Goal: Register for event/course

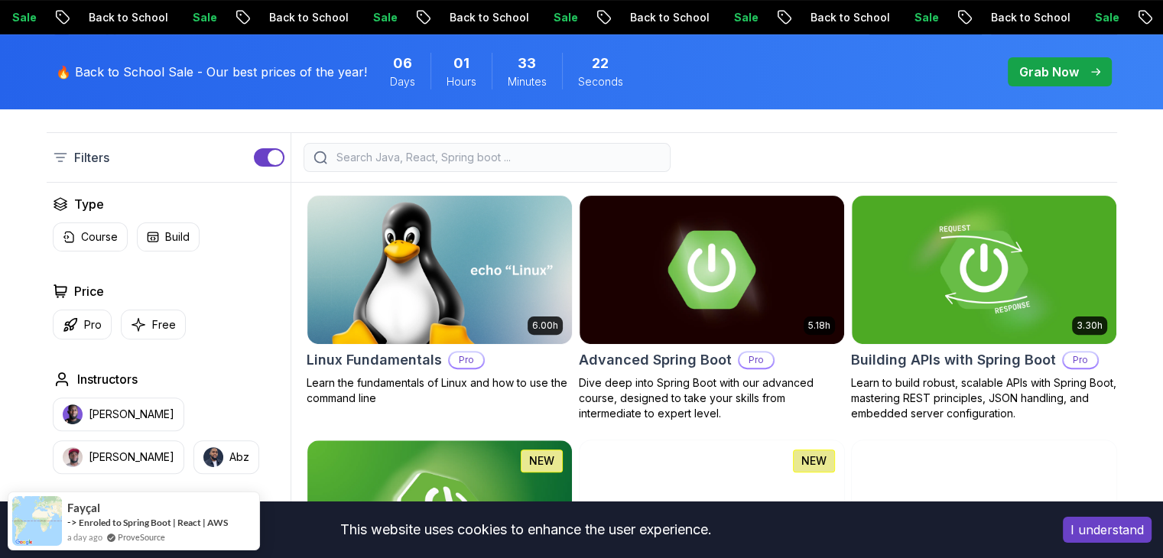
scroll to position [389, 0]
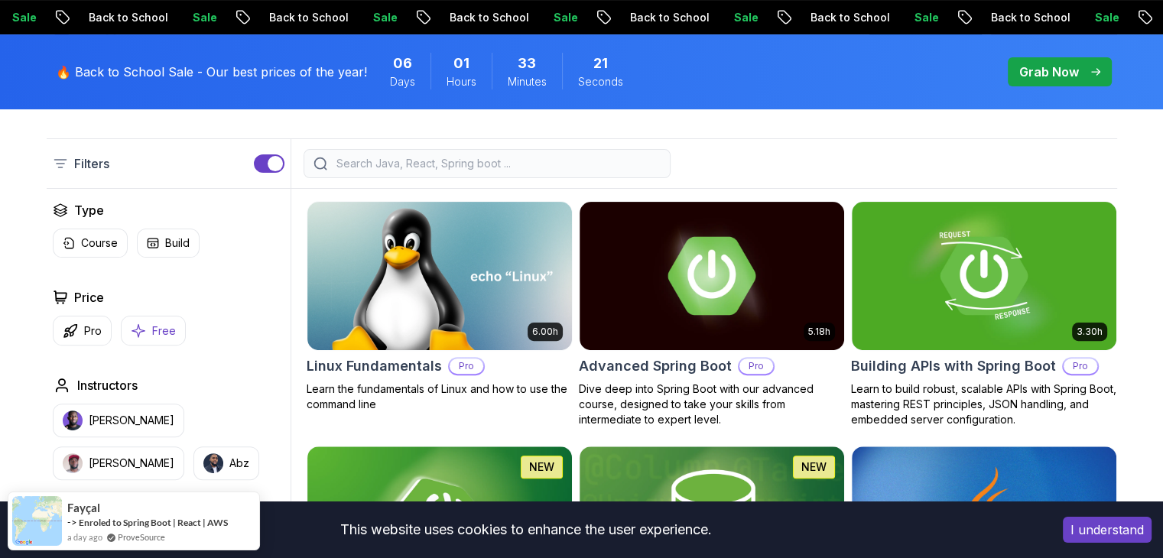
click at [164, 326] on p "Free" at bounding box center [164, 331] width 24 height 15
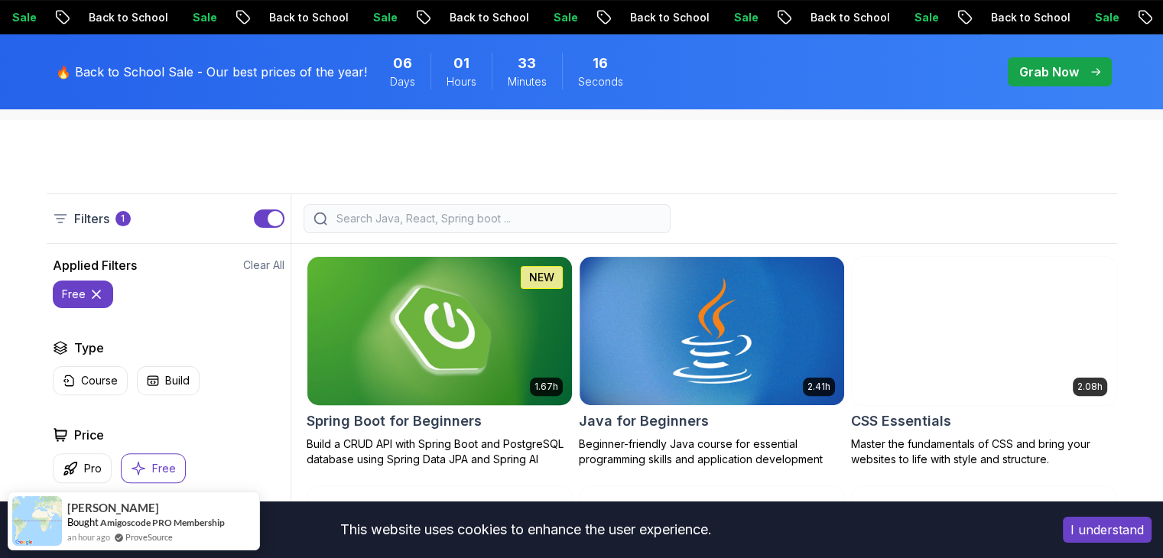
scroll to position [317, 0]
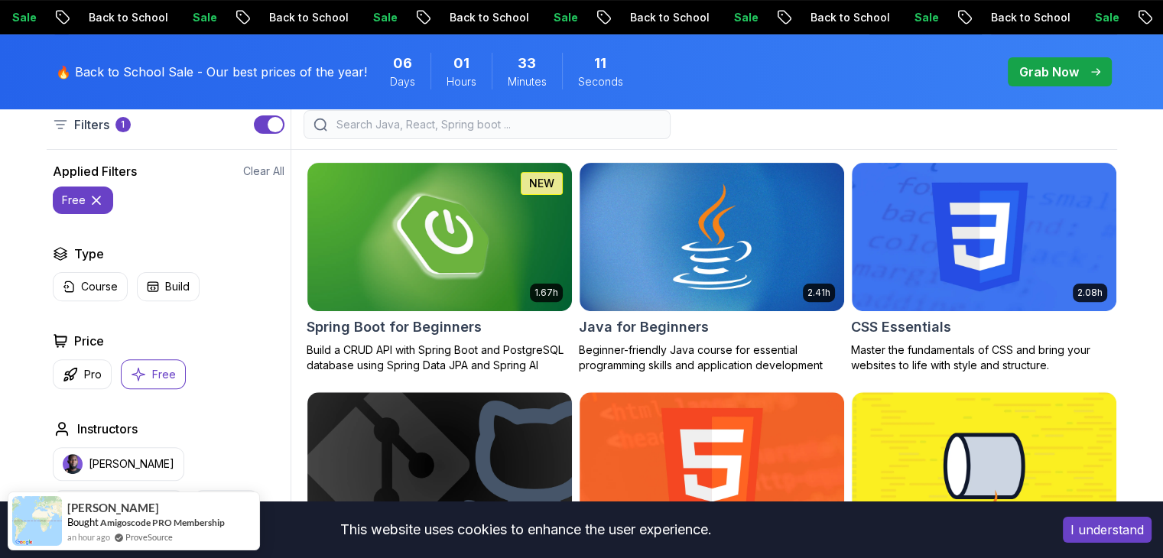
click at [96, 200] on icon at bounding box center [96, 200] width 15 height 15
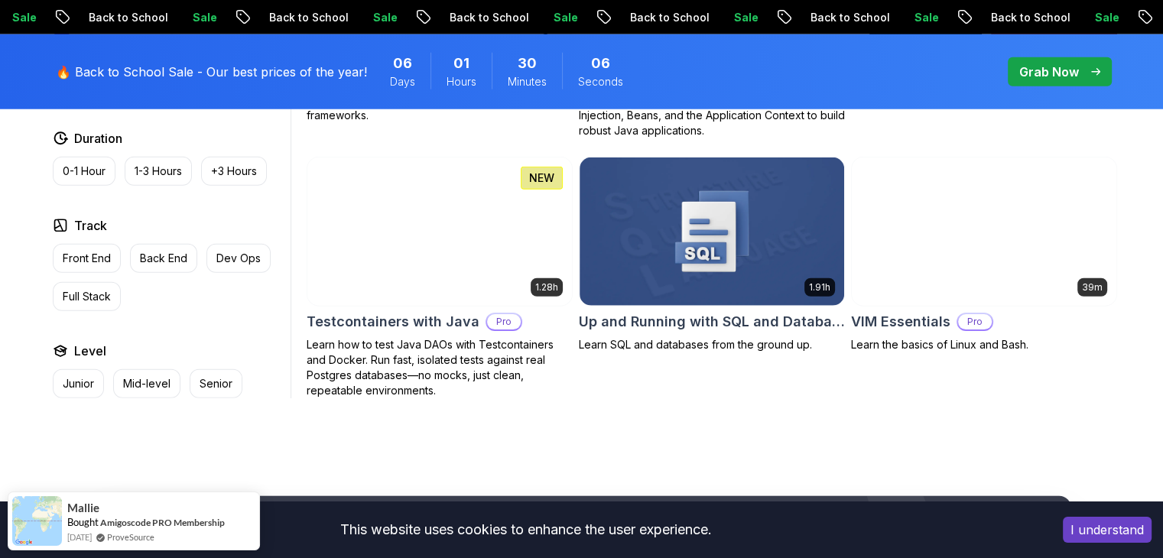
scroll to position [4172, 0]
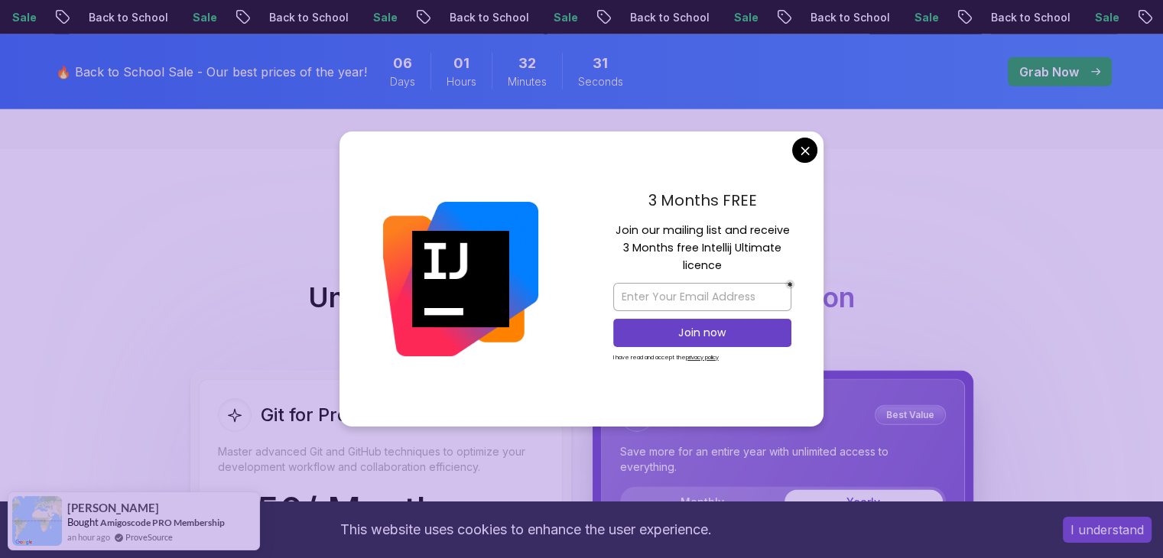
scroll to position [3808, 0]
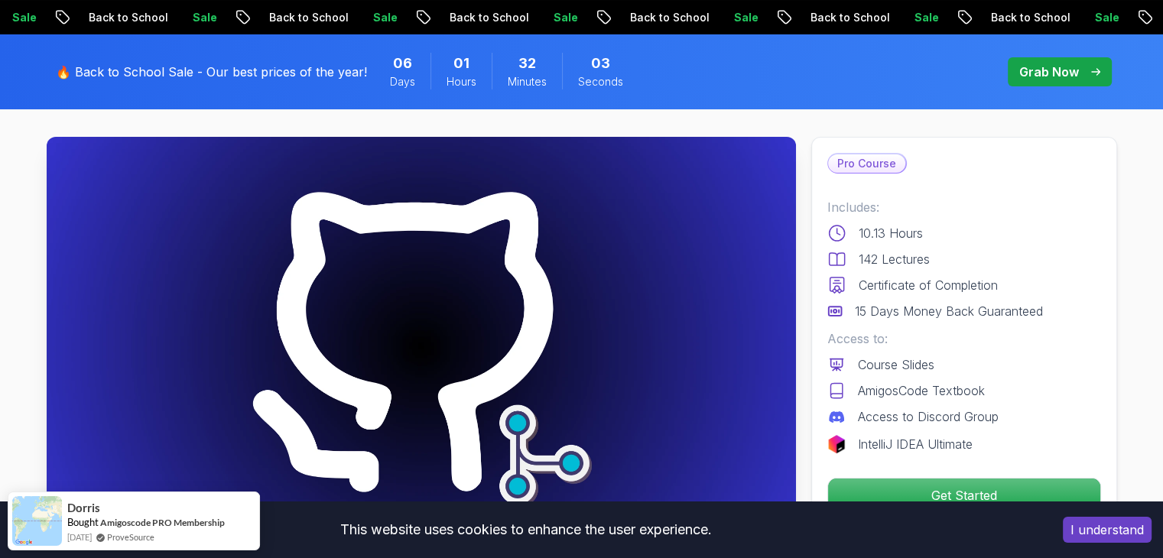
scroll to position [0, 0]
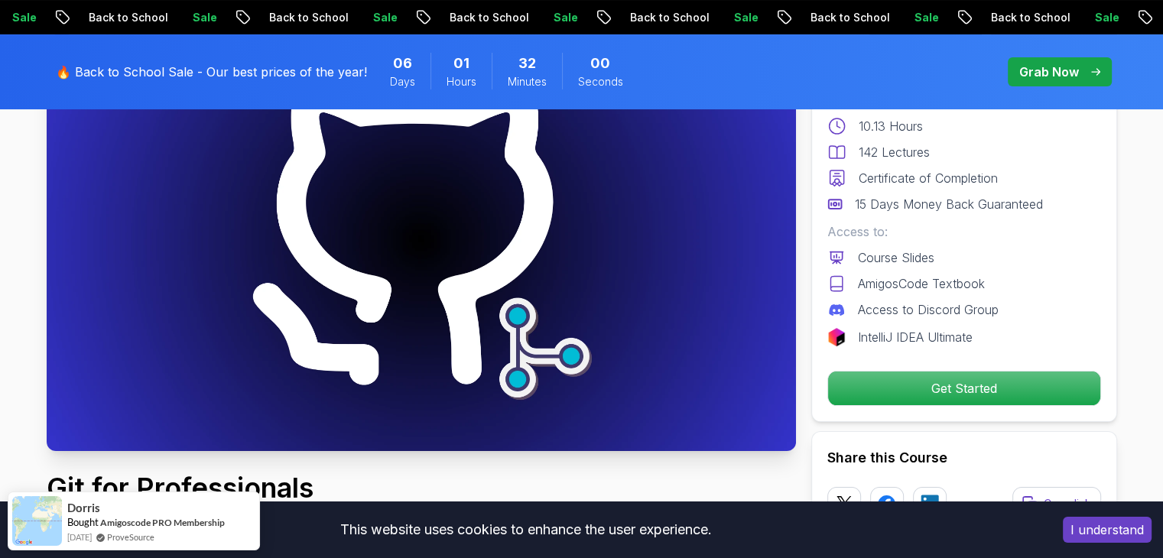
click at [939, 396] on p "Get Started" at bounding box center [964, 389] width 272 height 34
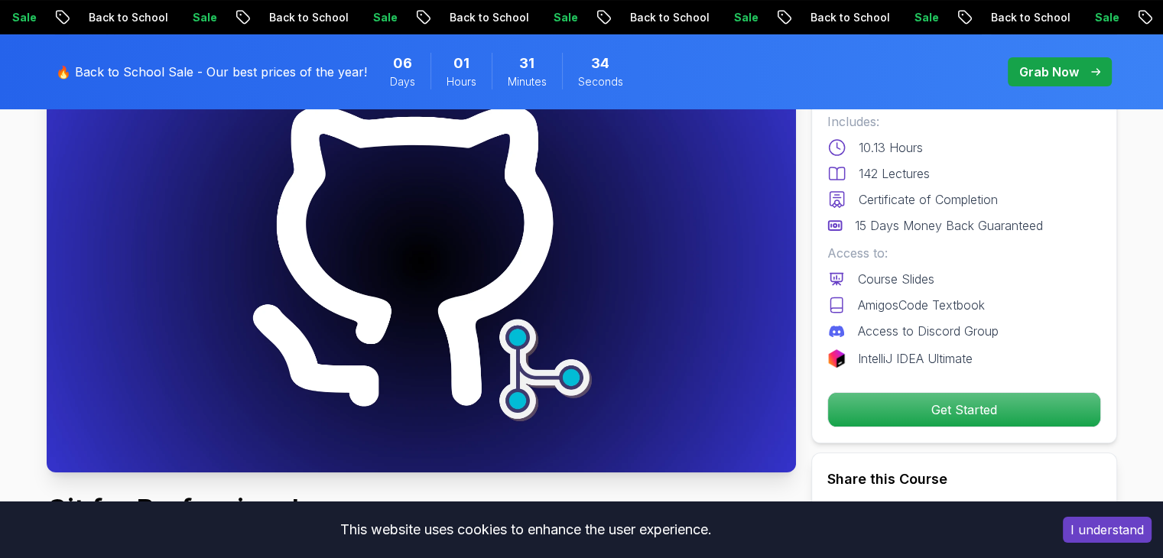
scroll to position [155, 0]
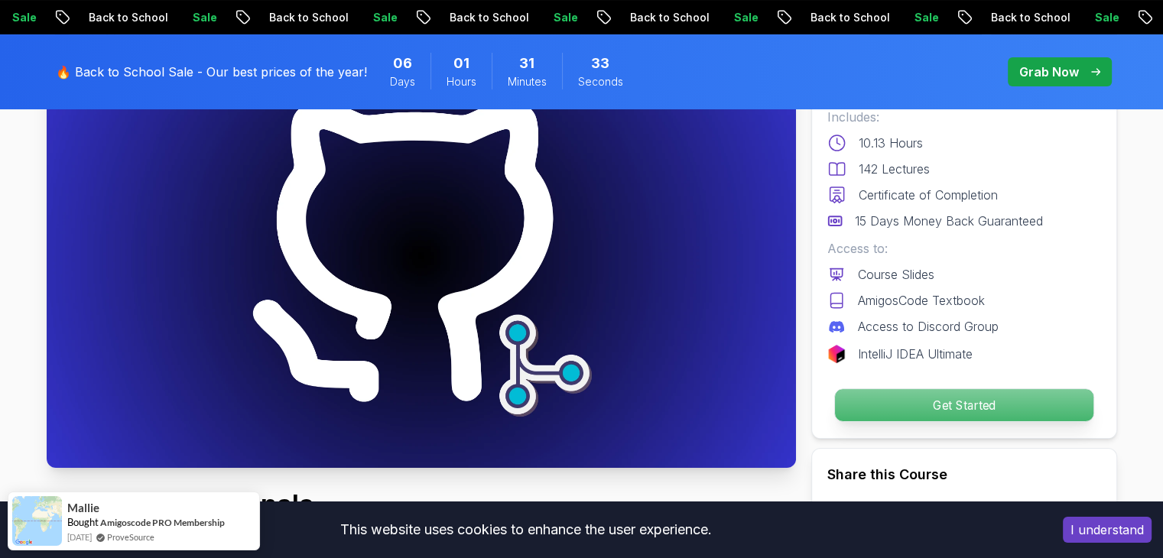
click at [944, 391] on p "Get Started" at bounding box center [963, 405] width 259 height 32
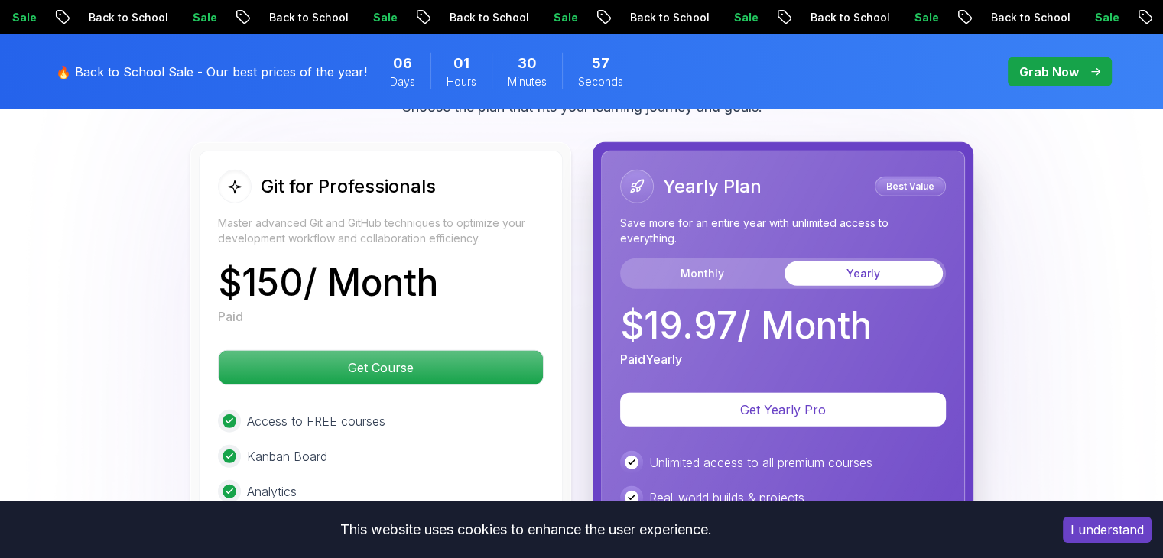
scroll to position [4042, 0]
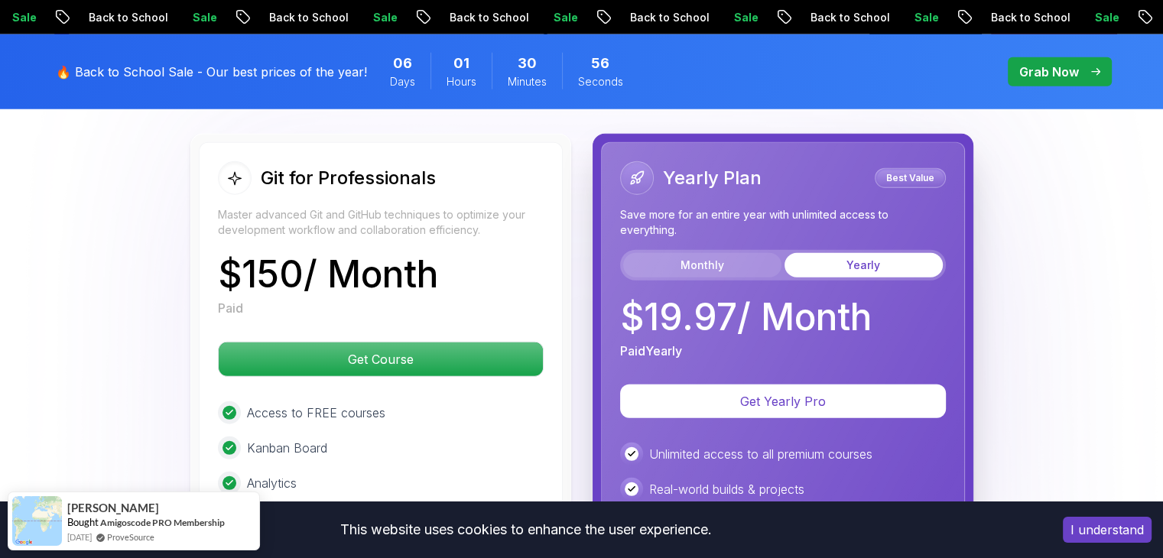
click at [678, 253] on button "Monthly" at bounding box center [702, 265] width 158 height 24
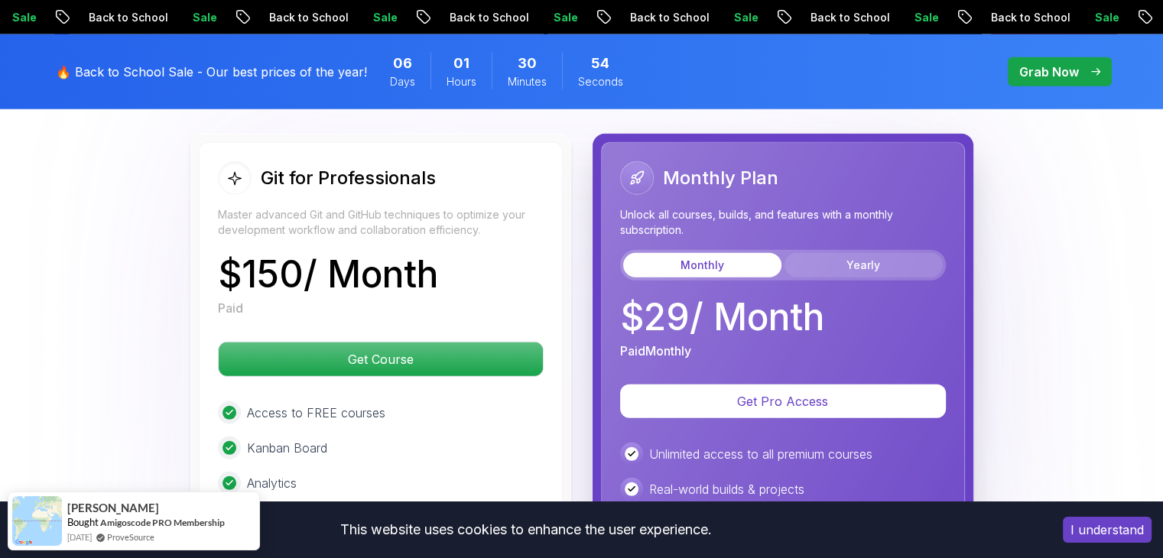
click at [832, 253] on button "Yearly" at bounding box center [864, 265] width 158 height 24
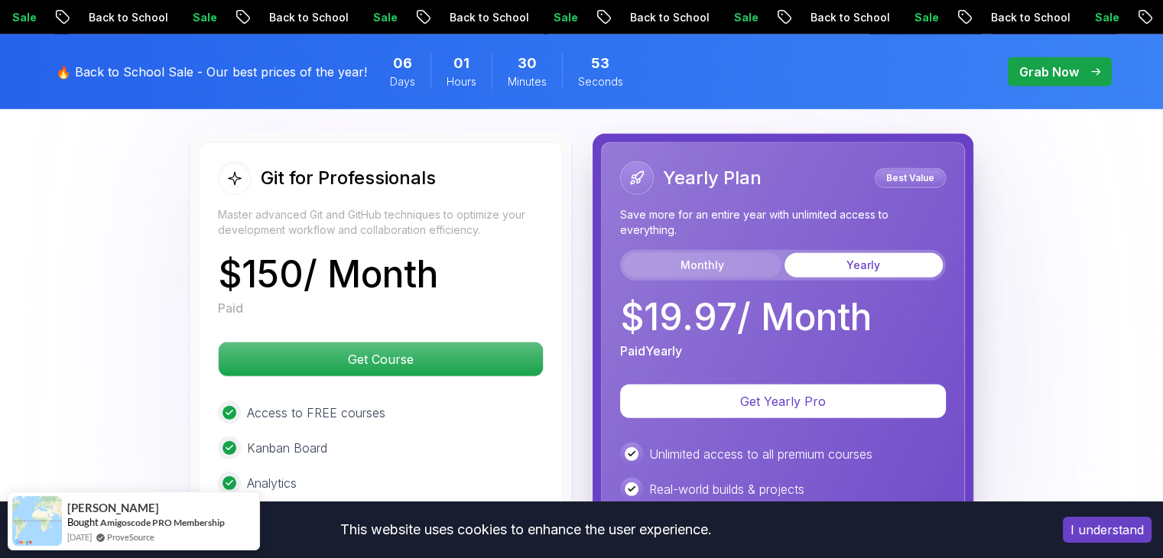
click at [761, 253] on button "Monthly" at bounding box center [702, 265] width 158 height 24
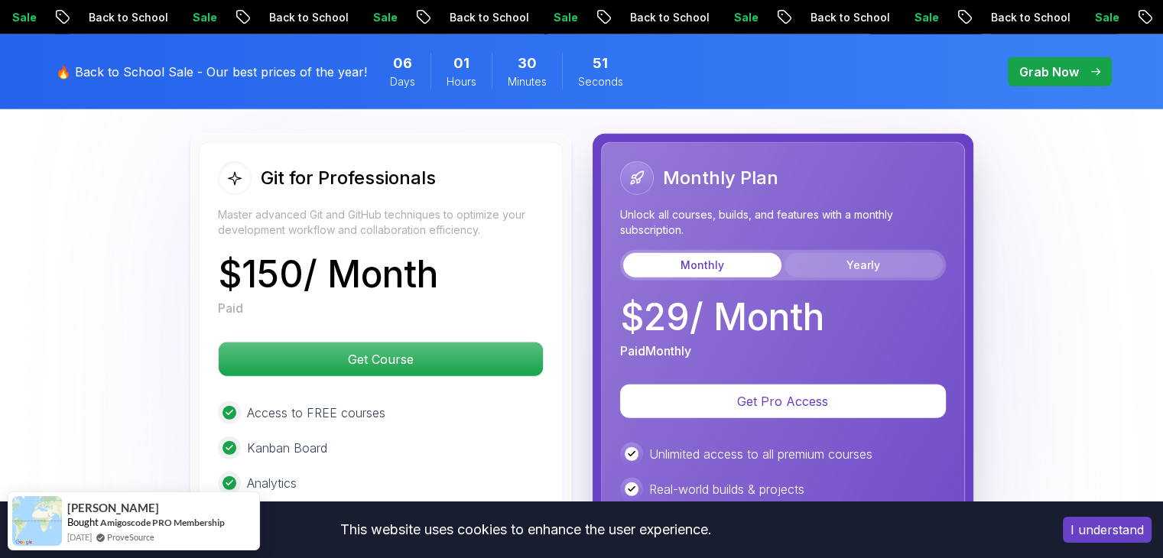
click at [869, 253] on button "Yearly" at bounding box center [864, 265] width 158 height 24
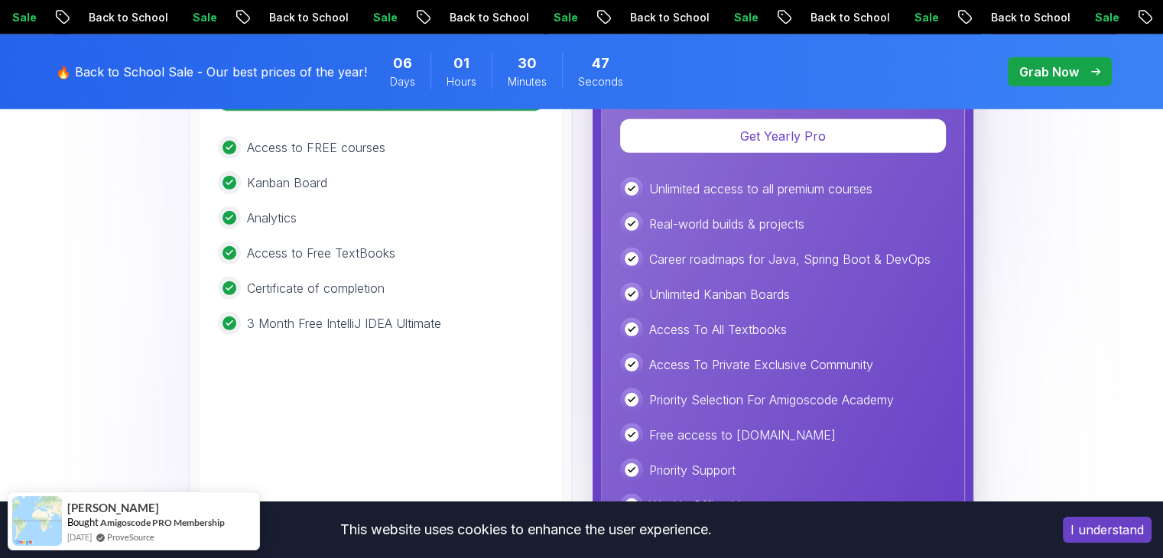
scroll to position [4288, 0]
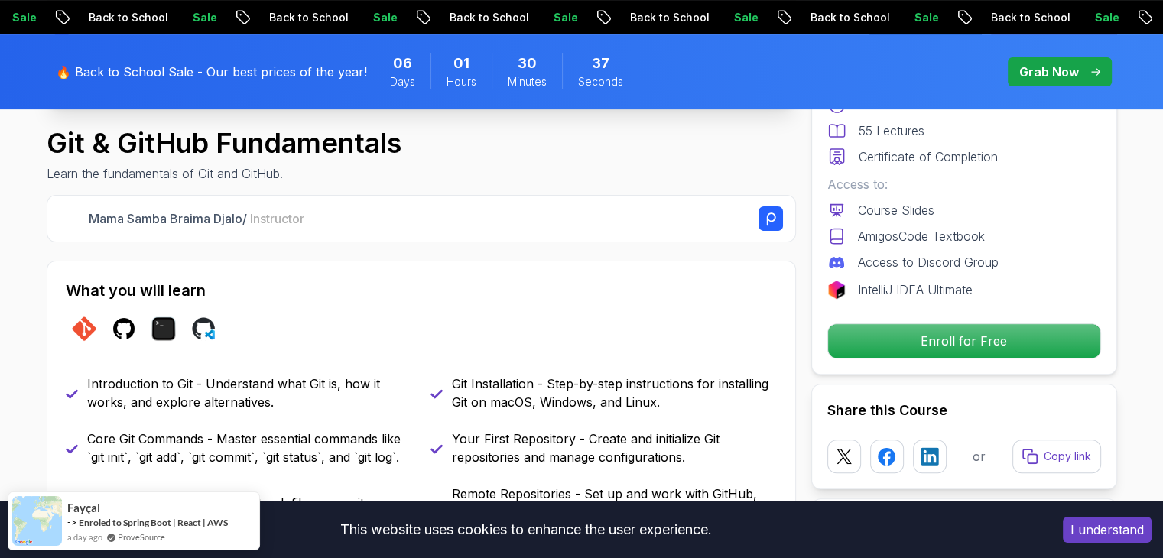
scroll to position [520, 0]
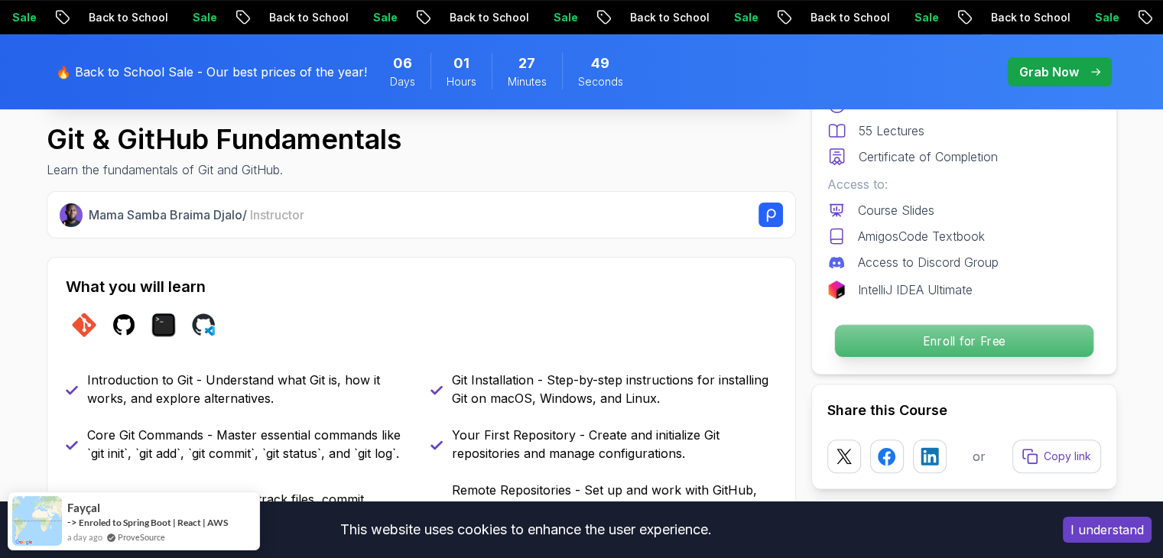
click at [925, 329] on p "Enroll for Free" at bounding box center [963, 341] width 259 height 32
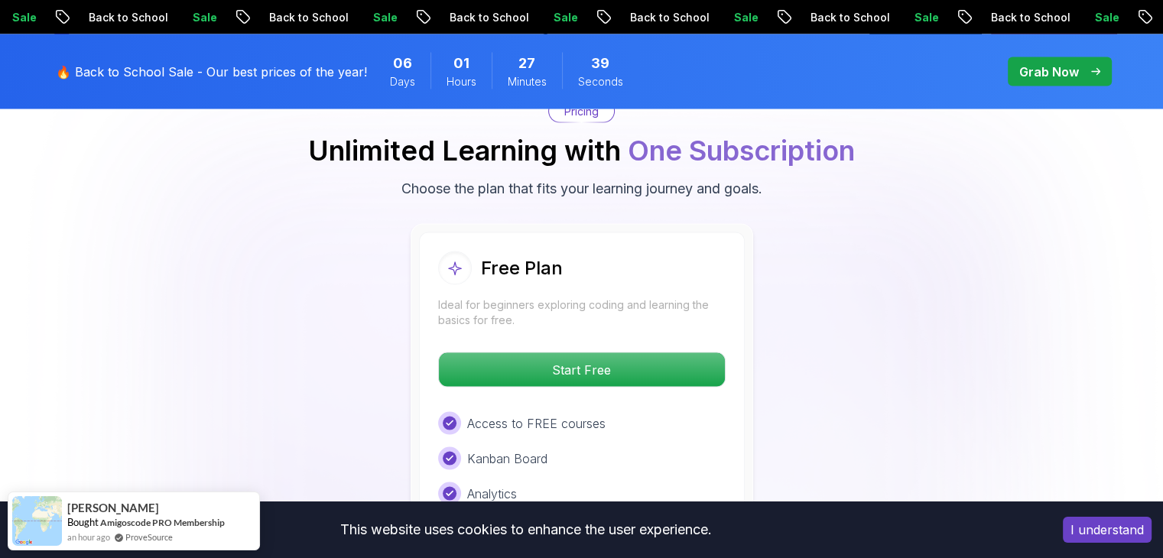
scroll to position [2933, 0]
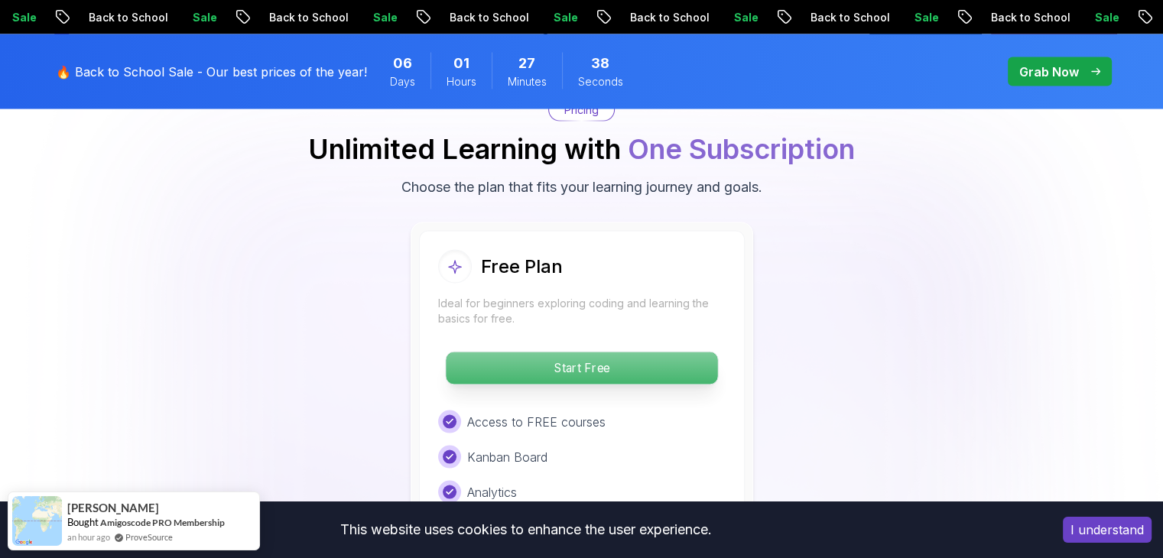
click at [694, 361] on p "Start Free" at bounding box center [582, 369] width 272 height 32
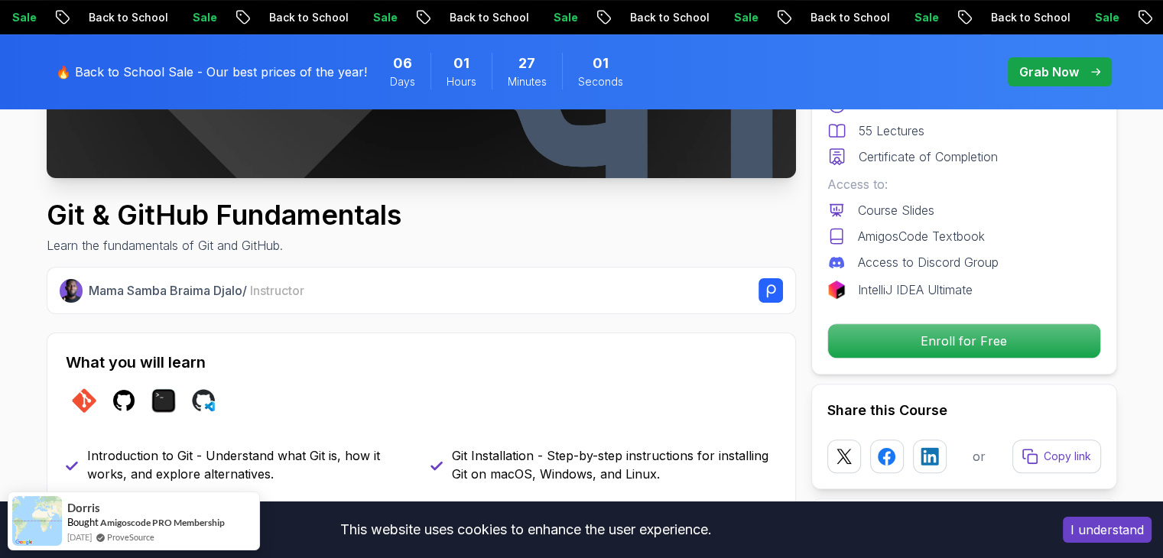
scroll to position [445, 0]
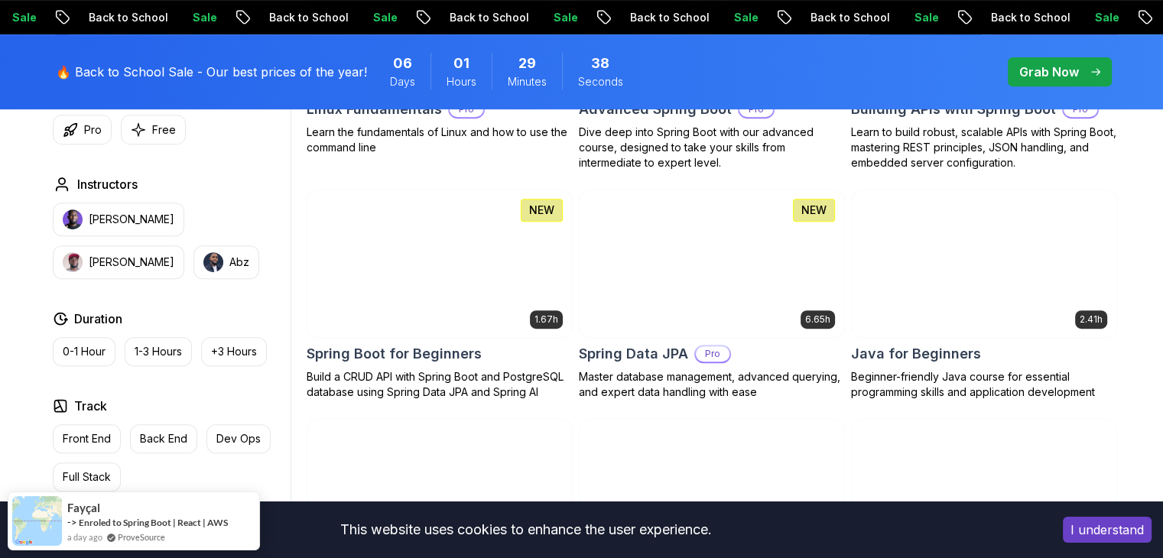
scroll to position [646, 0]
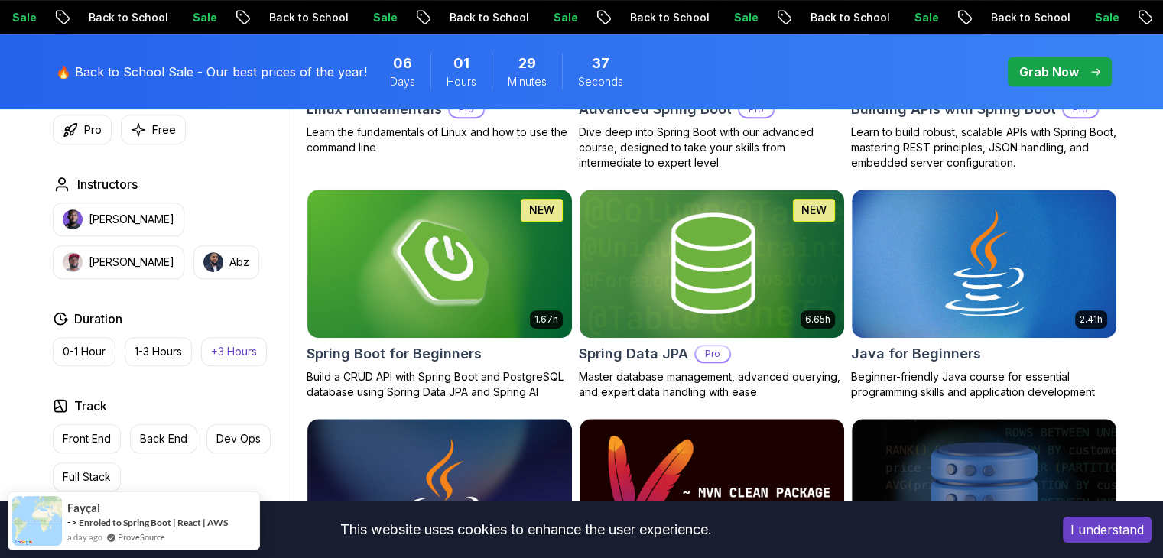
click at [226, 344] on p "+3 Hours" at bounding box center [234, 351] width 46 height 15
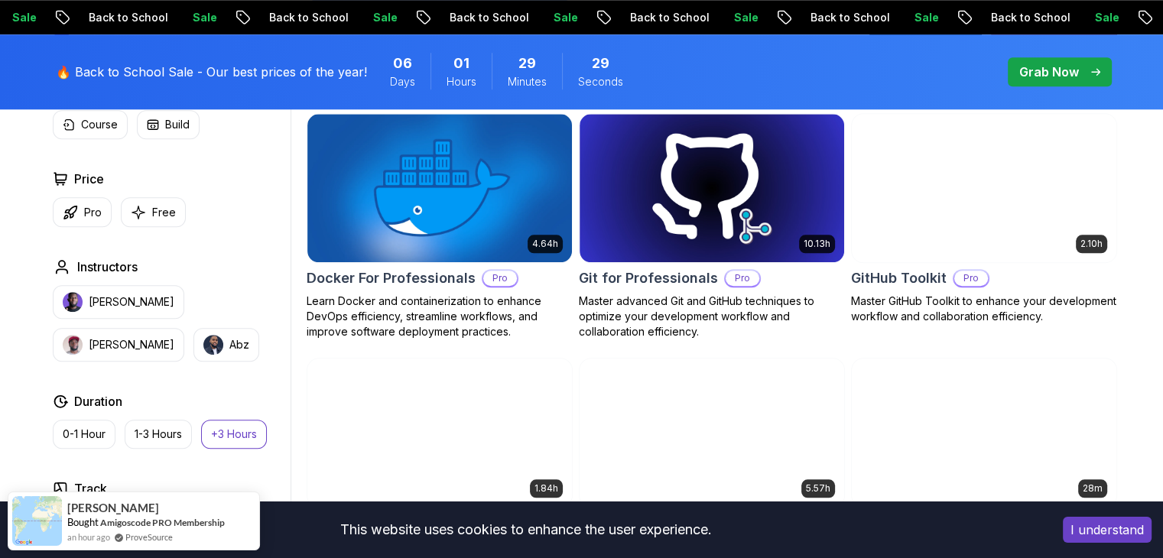
scroll to position [1453, 0]
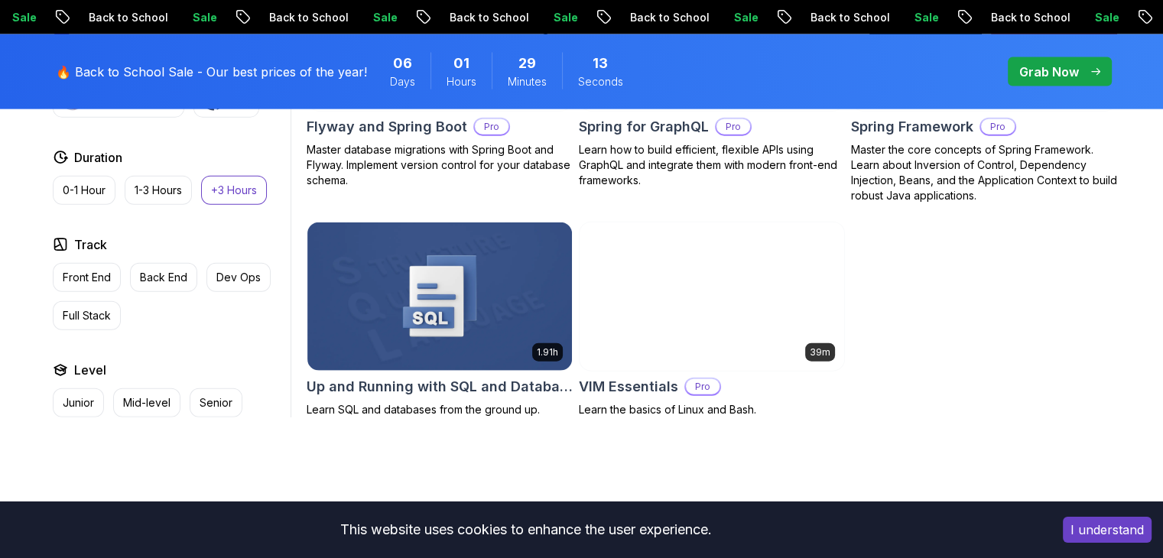
scroll to position [3548, 0]
